Goal: Find contact information: Find contact information

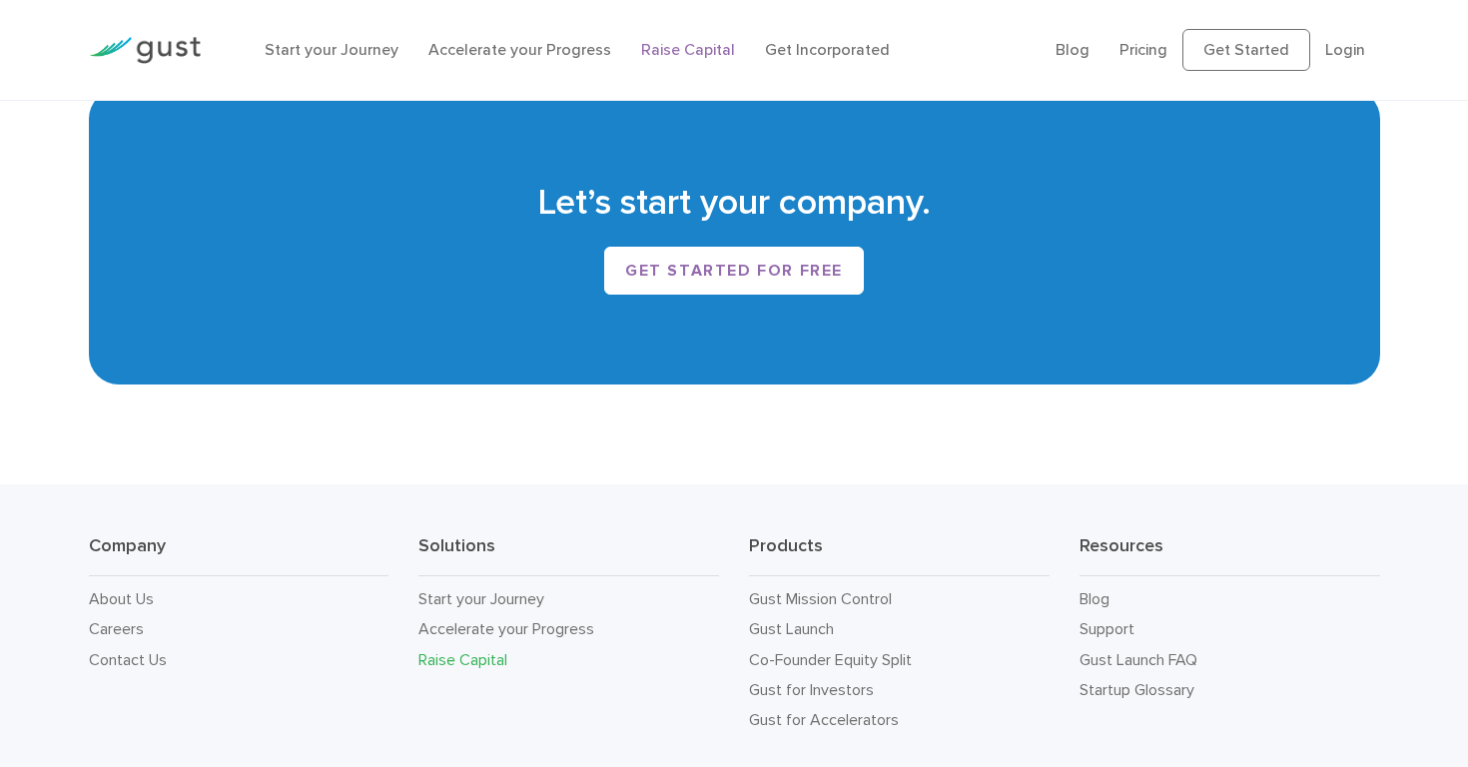
scroll to position [3480, 0]
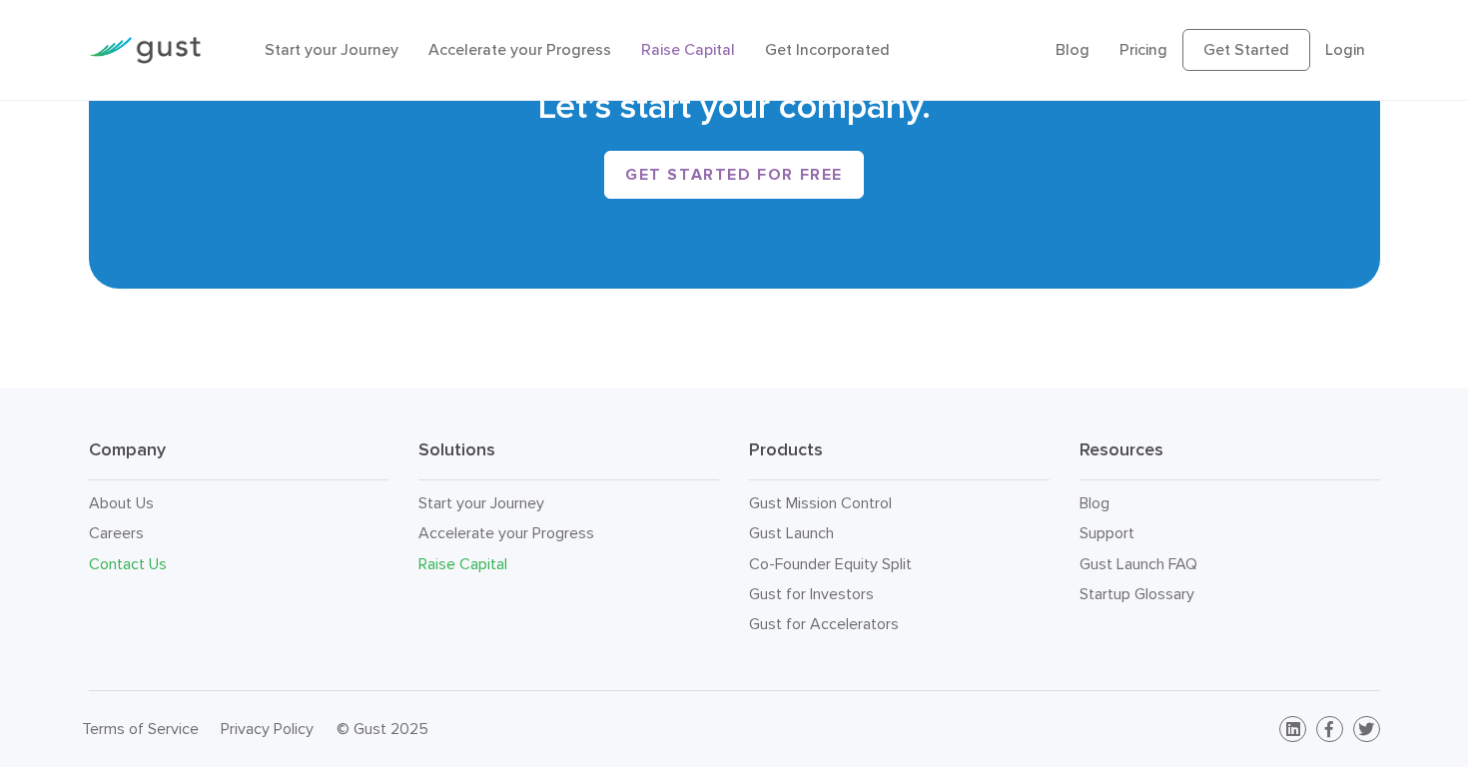
click at [127, 565] on link "Contact Us" at bounding box center [128, 563] width 78 height 19
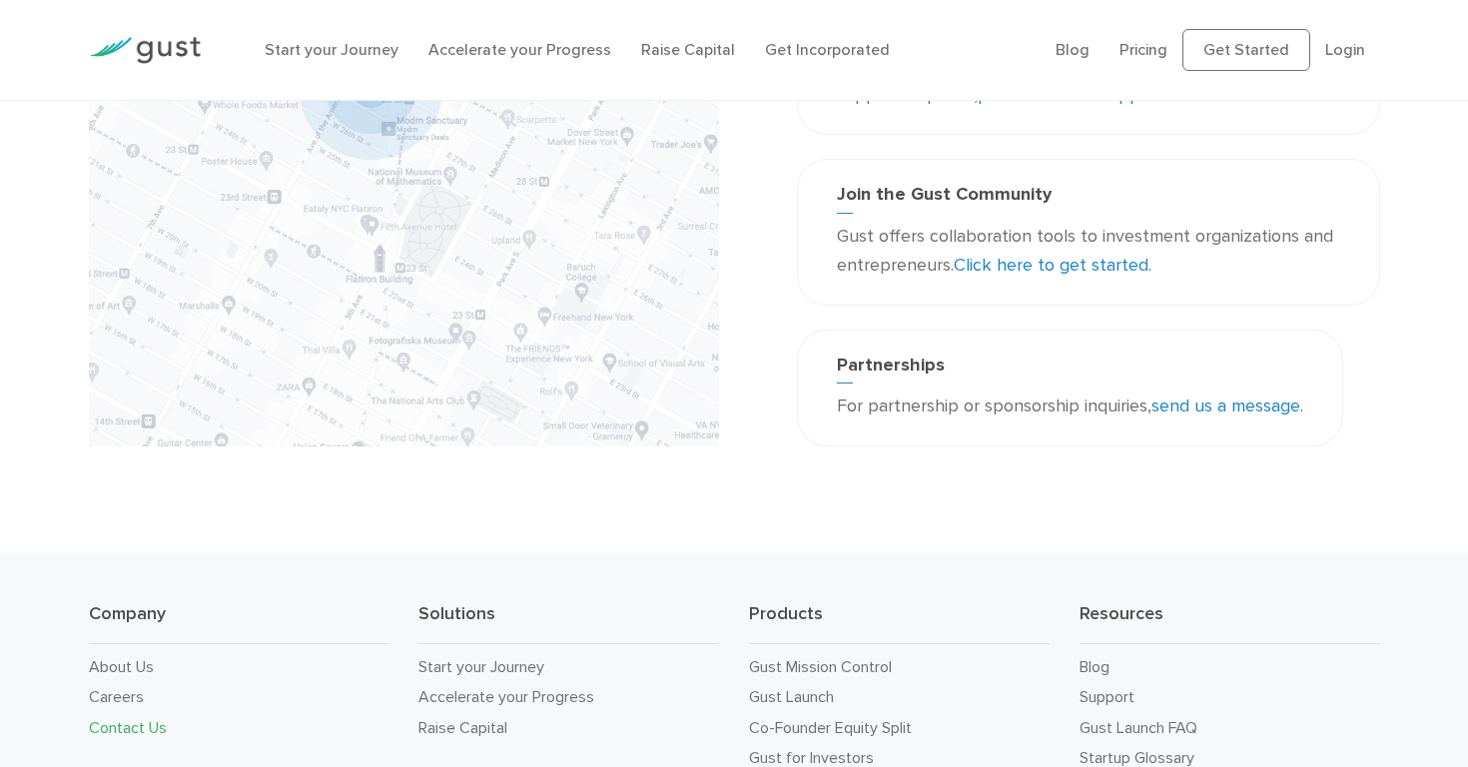
scroll to position [550, 0]
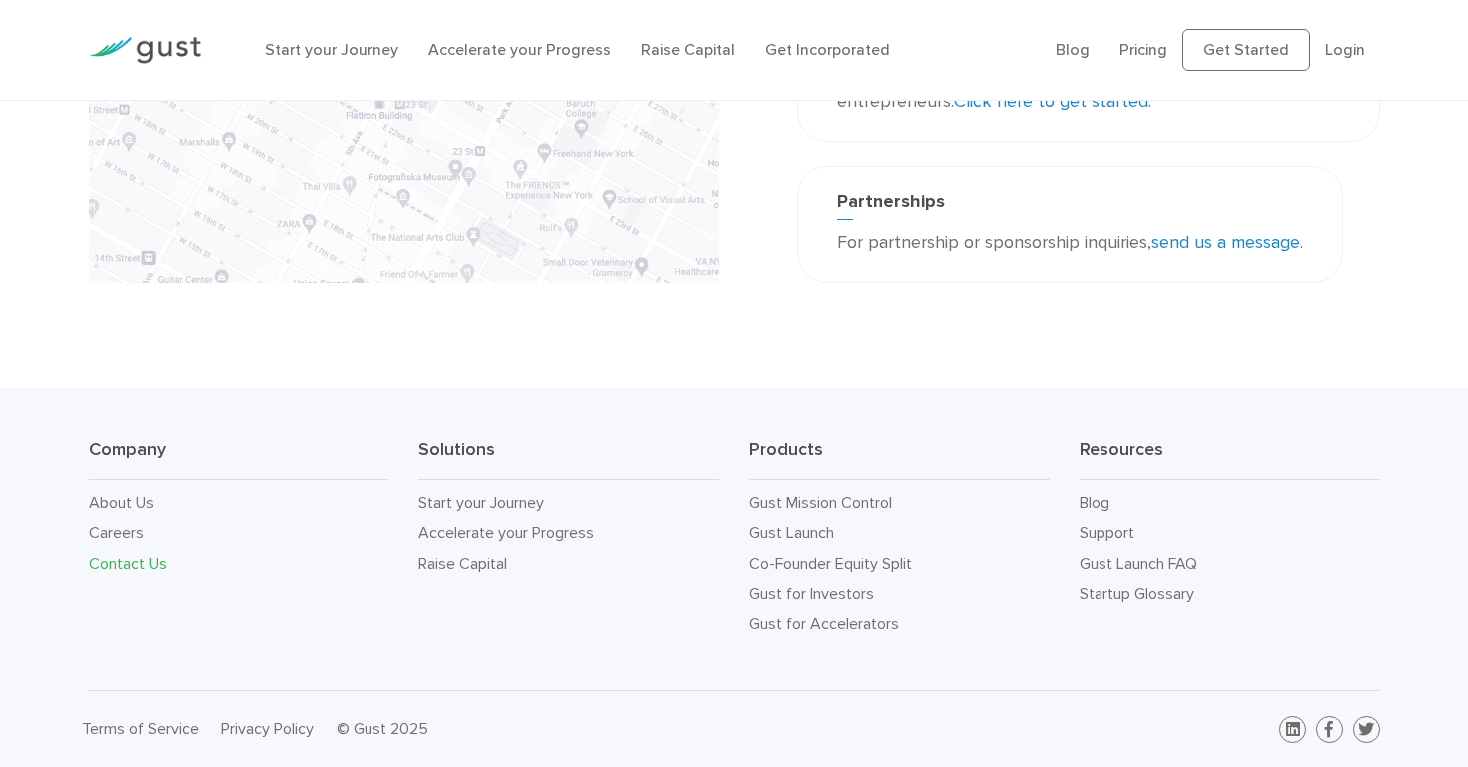
click at [116, 562] on link "Contact Us" at bounding box center [128, 563] width 78 height 19
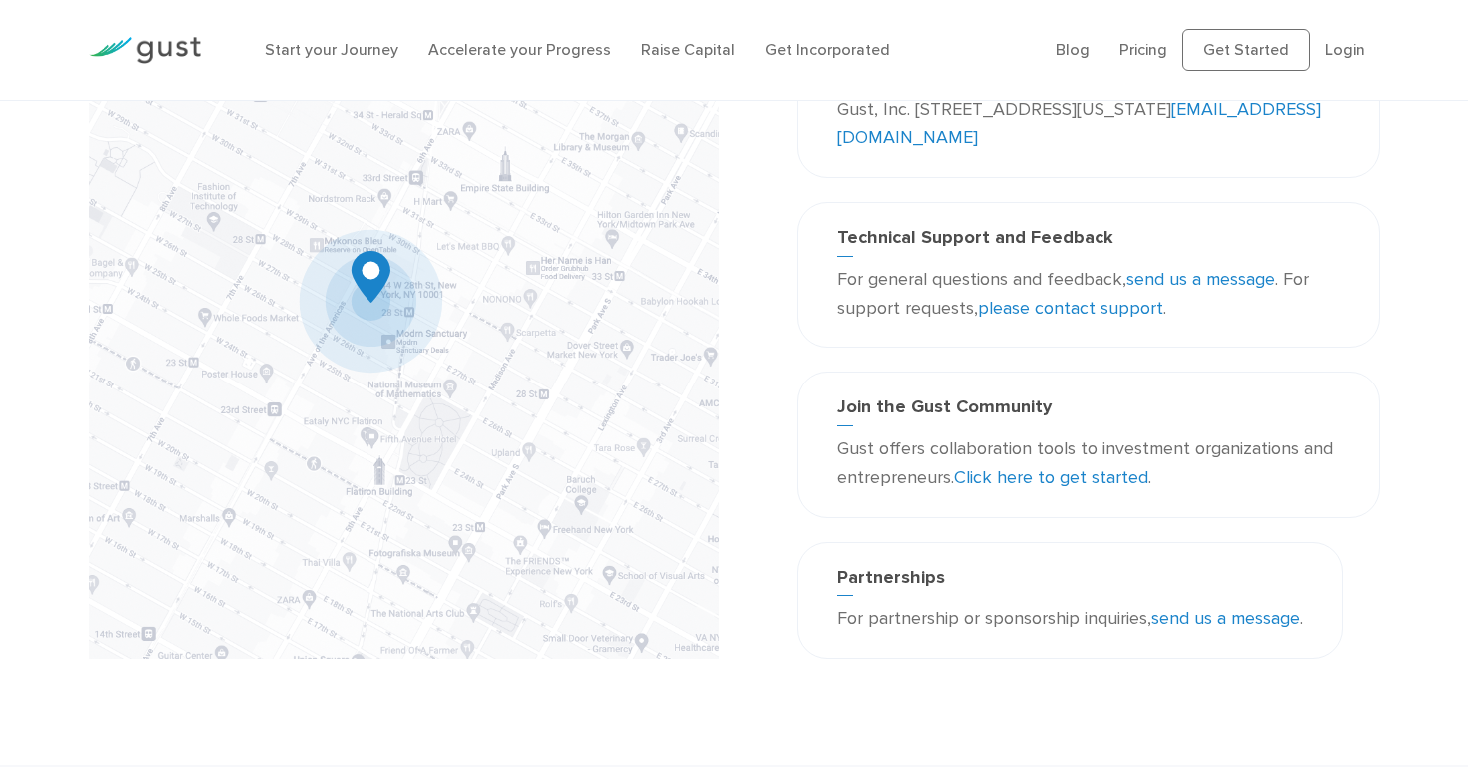
scroll to position [232, 0]
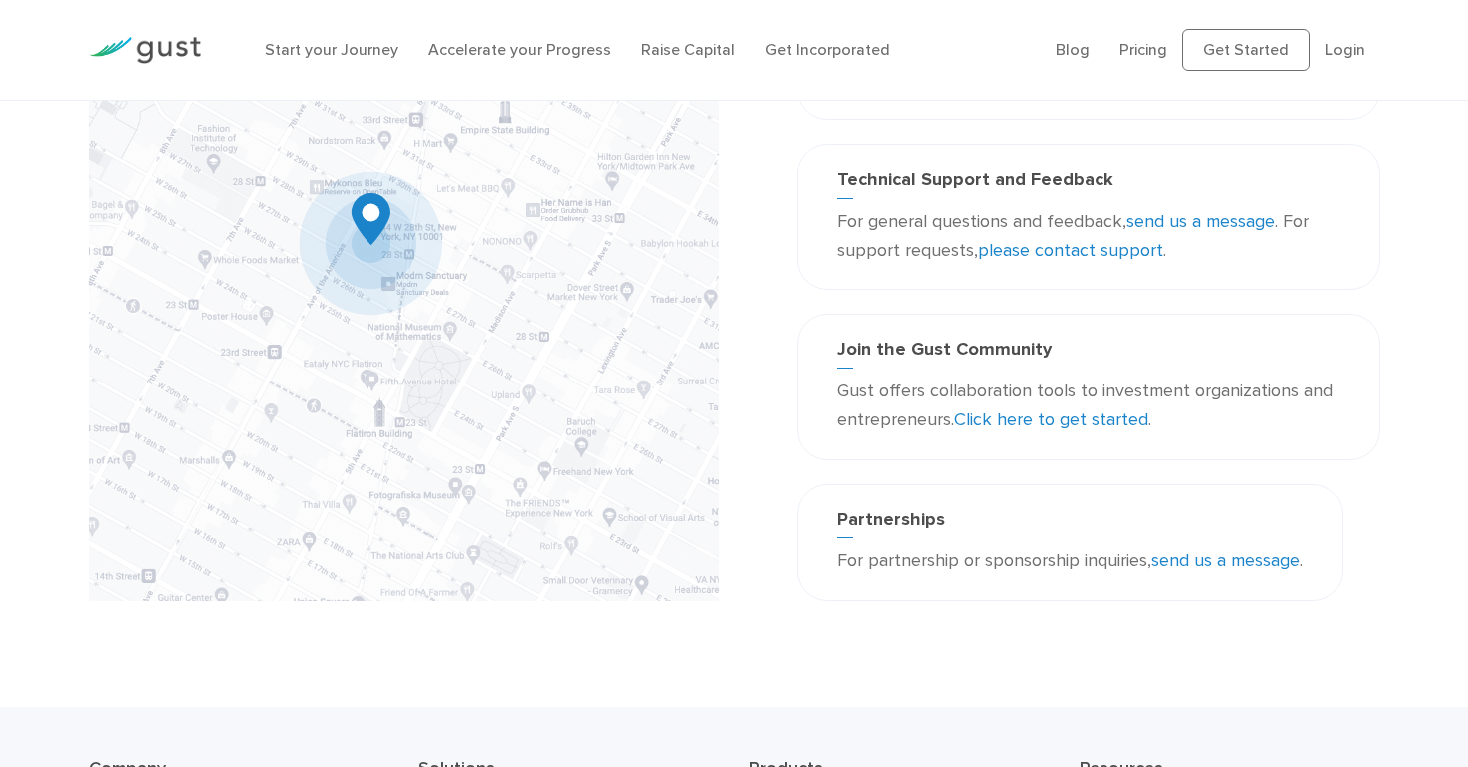
click at [1217, 562] on link "send us a message" at bounding box center [1226, 560] width 149 height 21
click at [1184, 562] on link "send us a message" at bounding box center [1226, 560] width 149 height 21
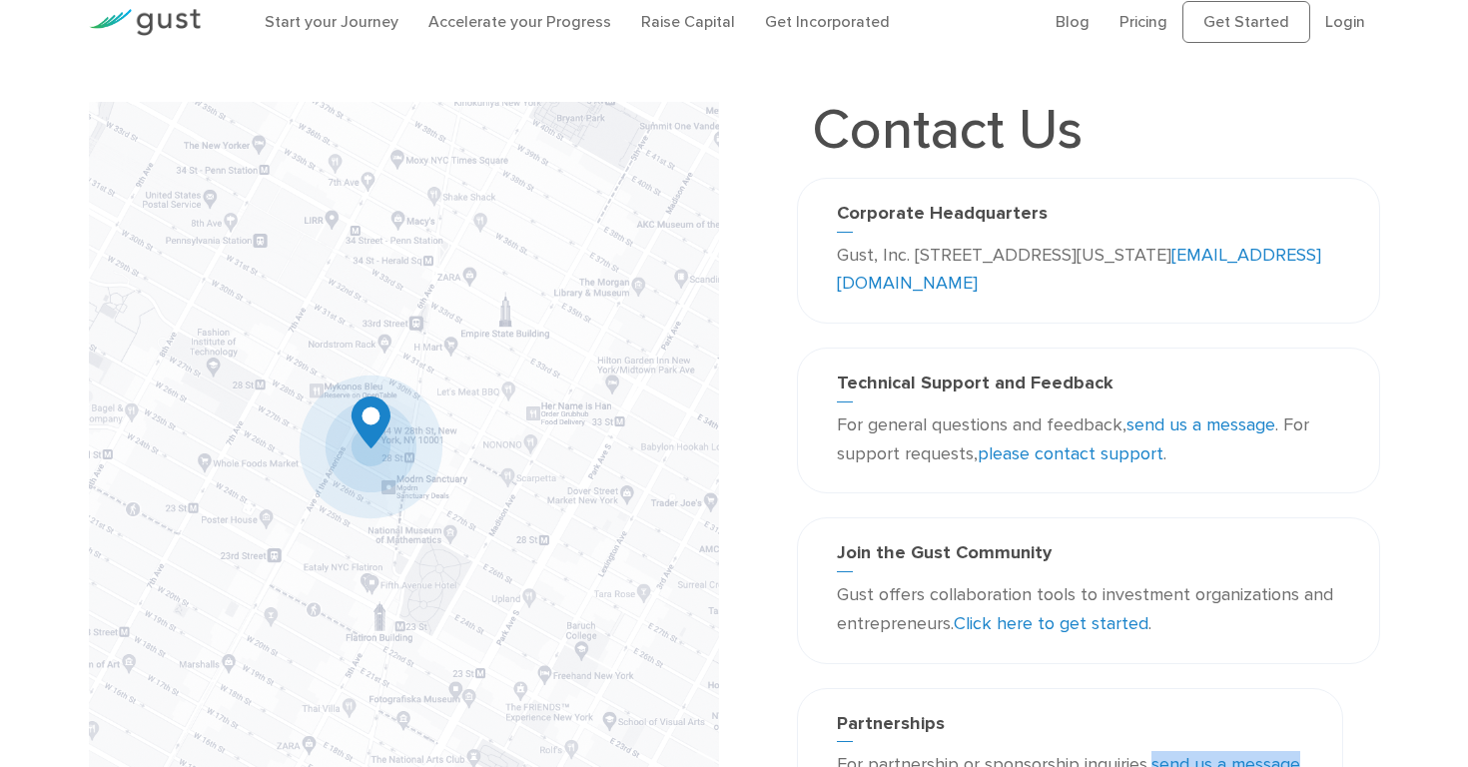
scroll to position [0, 0]
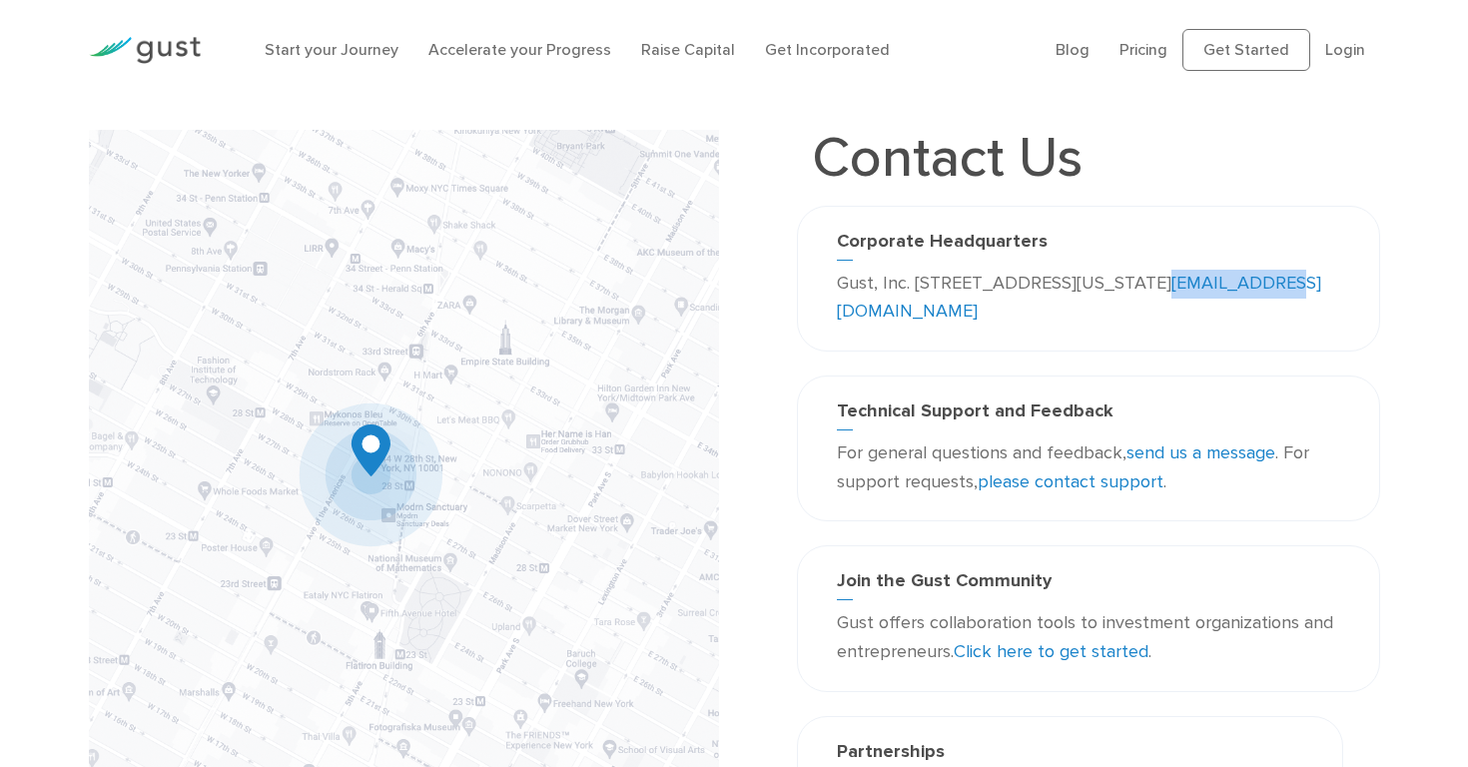
drag, startPoint x: 995, startPoint y: 310, endPoint x: 884, endPoint y: 313, distance: 110.9
click at [878, 309] on p "Gust, Inc. [STREET_ADDRESS][US_STATE] [EMAIL_ADDRESS][DOMAIN_NAME]" at bounding box center [1088, 299] width 503 height 58
copy link "[EMAIL_ADDRESS][DOMAIN_NAME]"
